Goal: Navigation & Orientation: Find specific page/section

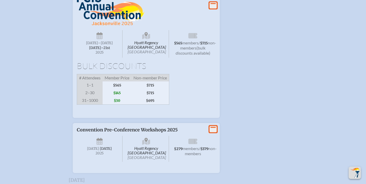
scroll to position [1005, 0]
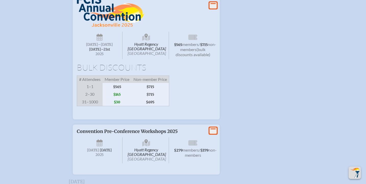
click at [213, 9] on icon at bounding box center [213, 5] width 7 height 6
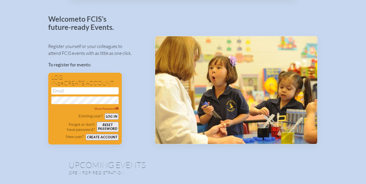
scroll to position [0, 0]
